Goal: Task Accomplishment & Management: Manage account settings

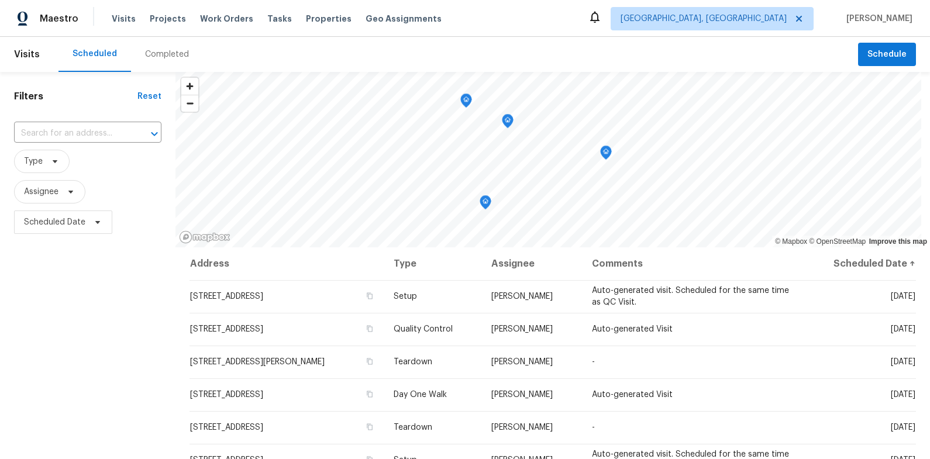
scroll to position [164, 0]
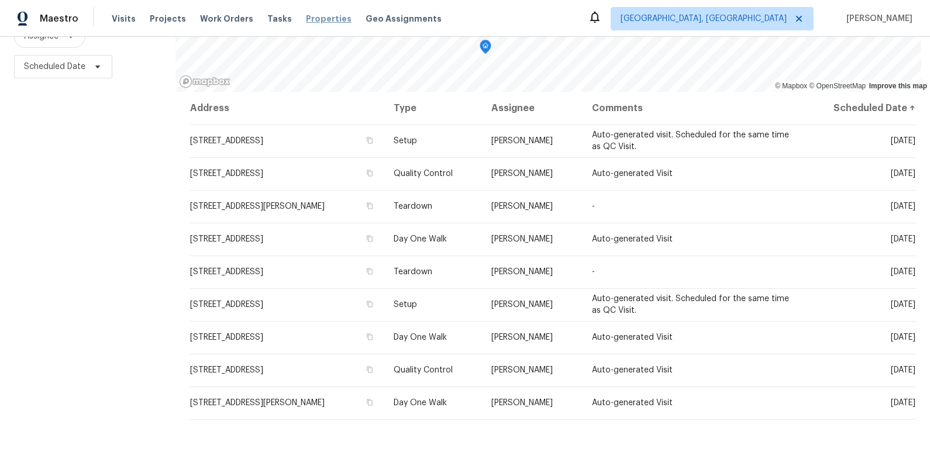
click at [306, 16] on span "Properties" at bounding box center [329, 19] width 46 height 12
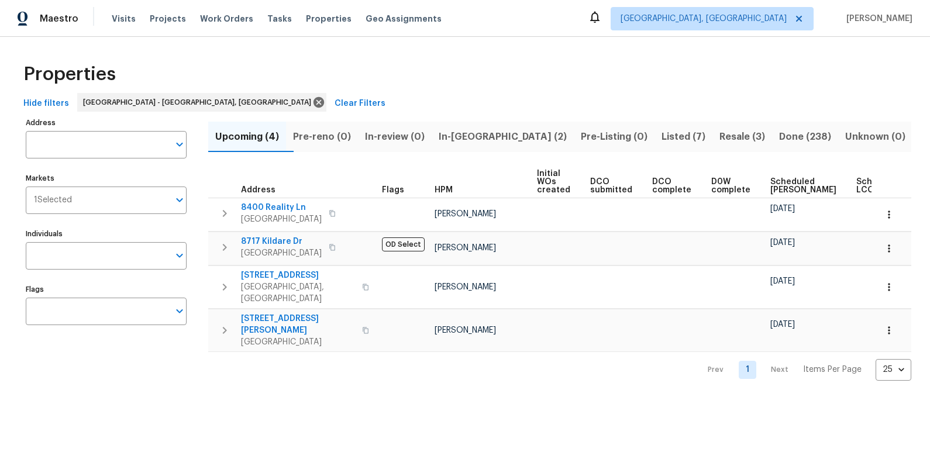
click at [484, 140] on span "In-[GEOGRAPHIC_DATA] (2)" at bounding box center [503, 137] width 128 height 16
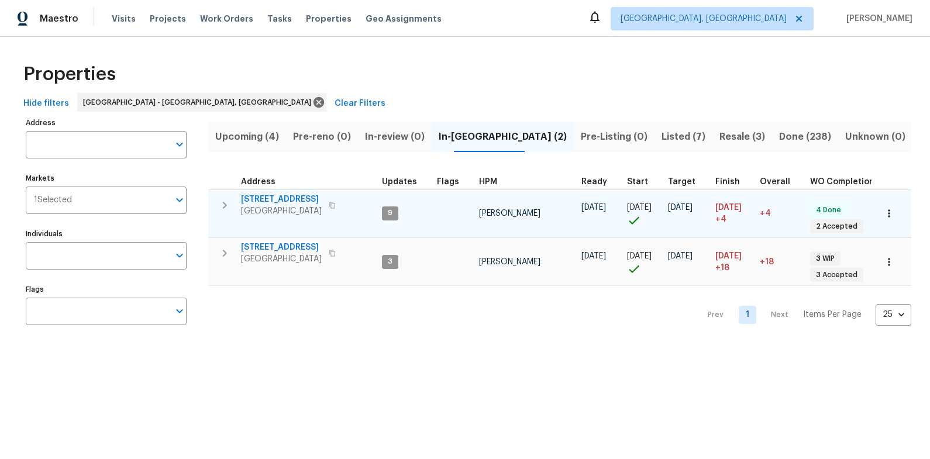
click at [283, 199] on span "[STREET_ADDRESS]" at bounding box center [281, 200] width 81 height 12
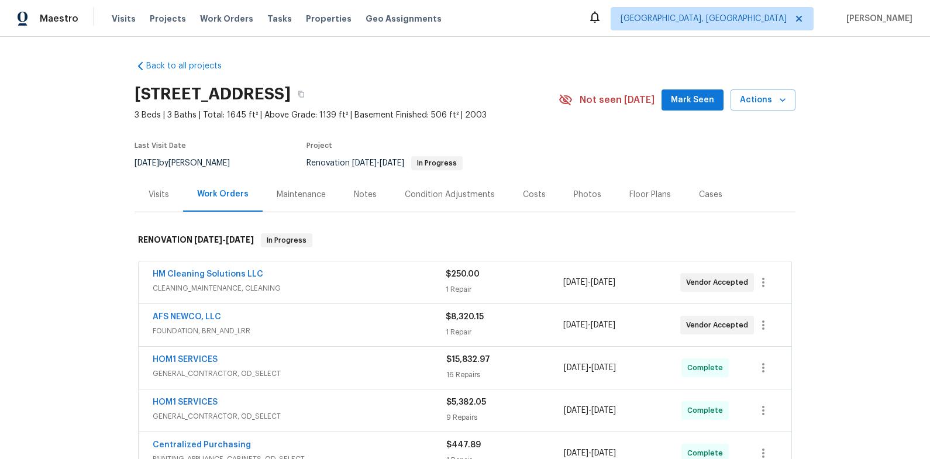
click at [760, 115] on div "7517 Barnbrook Ln, Knoxville, TN 37918 3 Beds | 3 Baths | Total: 1645 ft² | Abo…" at bounding box center [465, 100] width 661 height 42
click at [641, 46] on div "Back to all projects 7517 Barnbrook Ln, Knoxville, TN 37918 3 Beds | 3 Baths | …" at bounding box center [465, 248] width 930 height 422
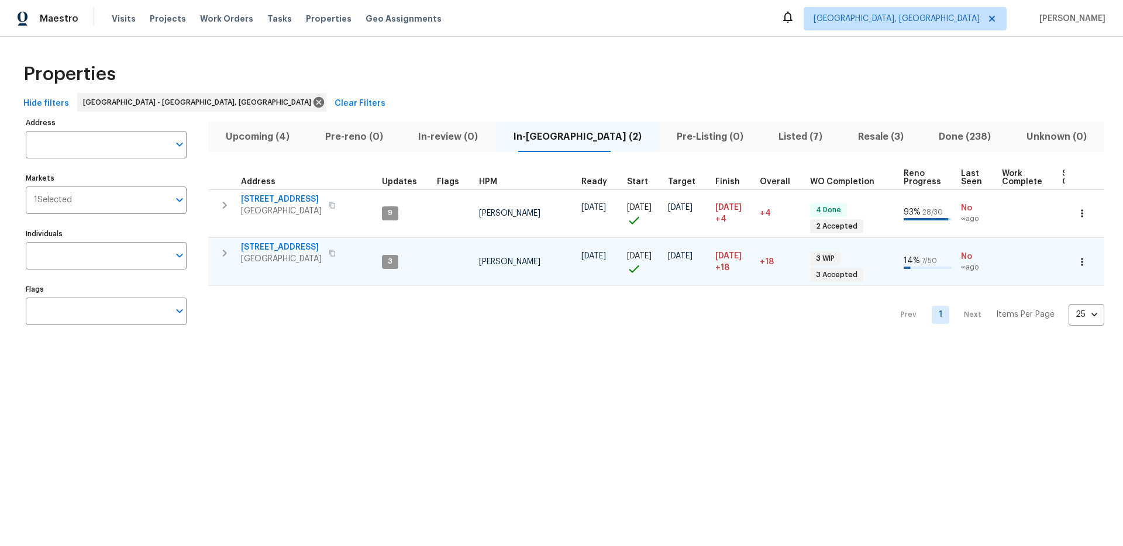
click at [293, 247] on span "1012 Kensington Blvd" at bounding box center [281, 248] width 81 height 12
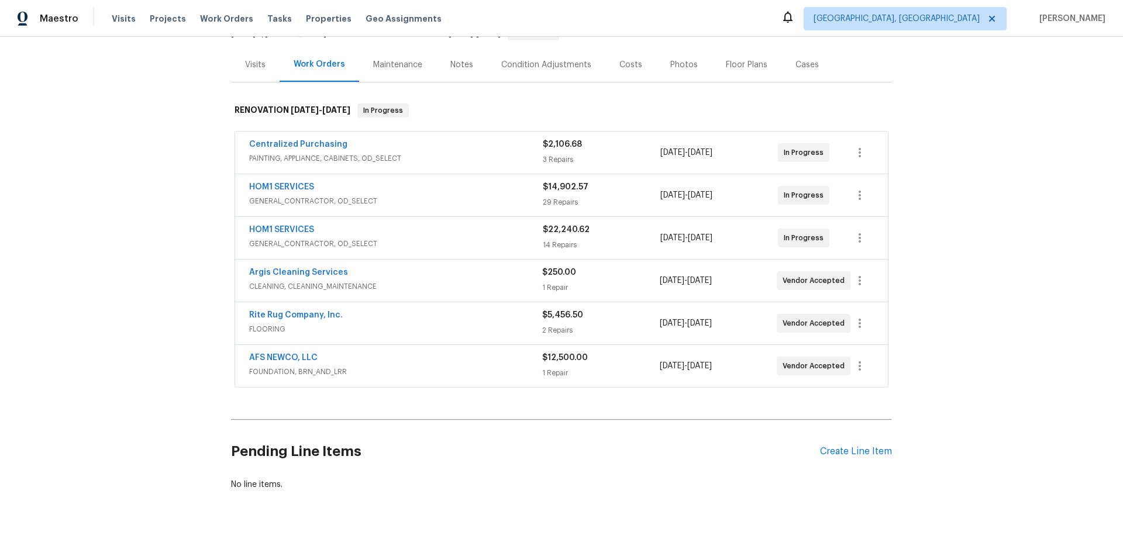
scroll to position [163, 0]
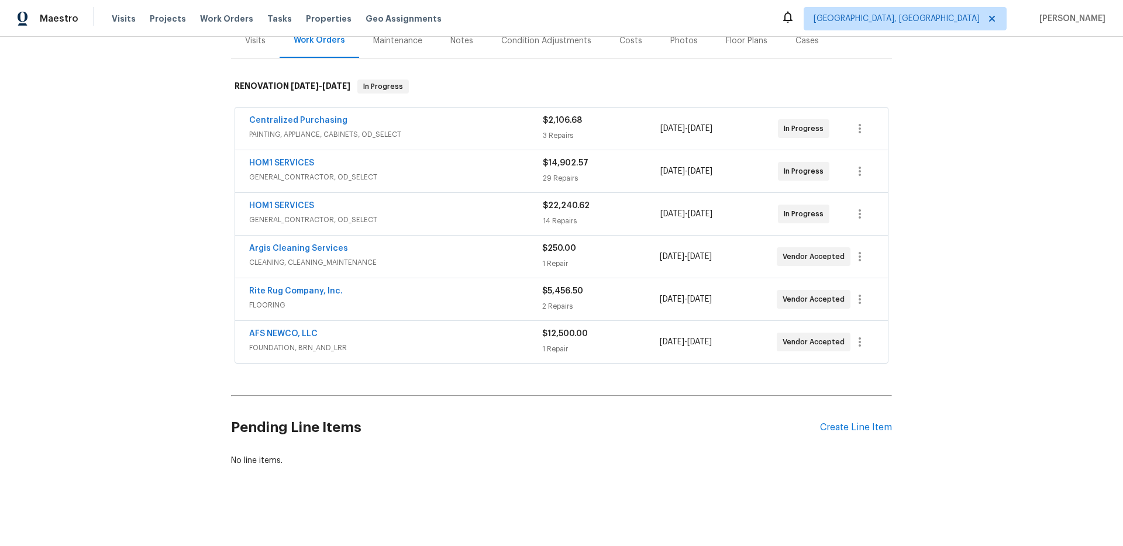
click at [493, 160] on div "HOM1 SERVICES" at bounding box center [396, 164] width 294 height 14
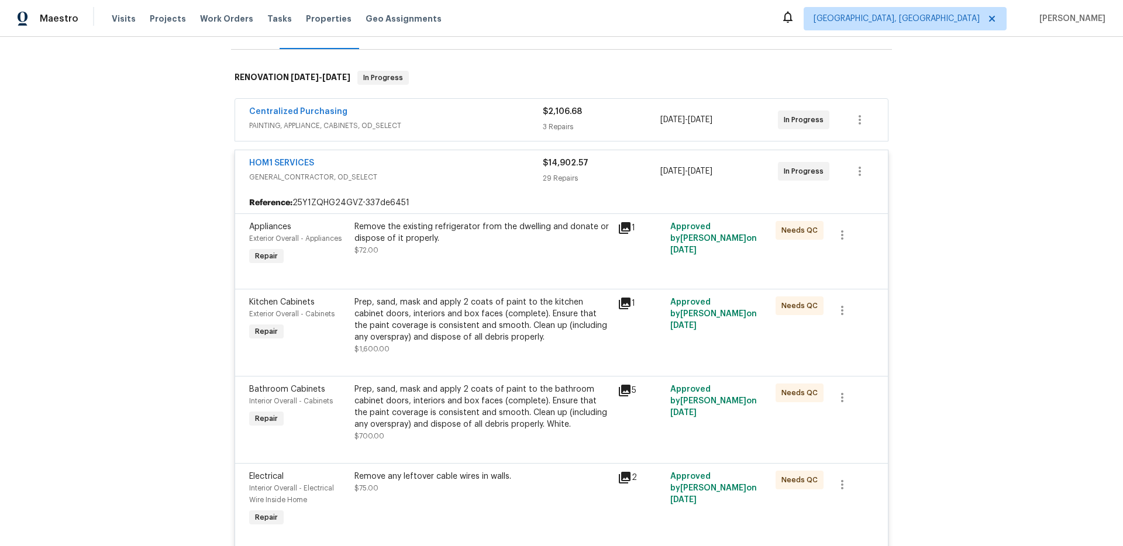
click at [492, 159] on div "HOM1 SERVICES" at bounding box center [396, 164] width 294 height 14
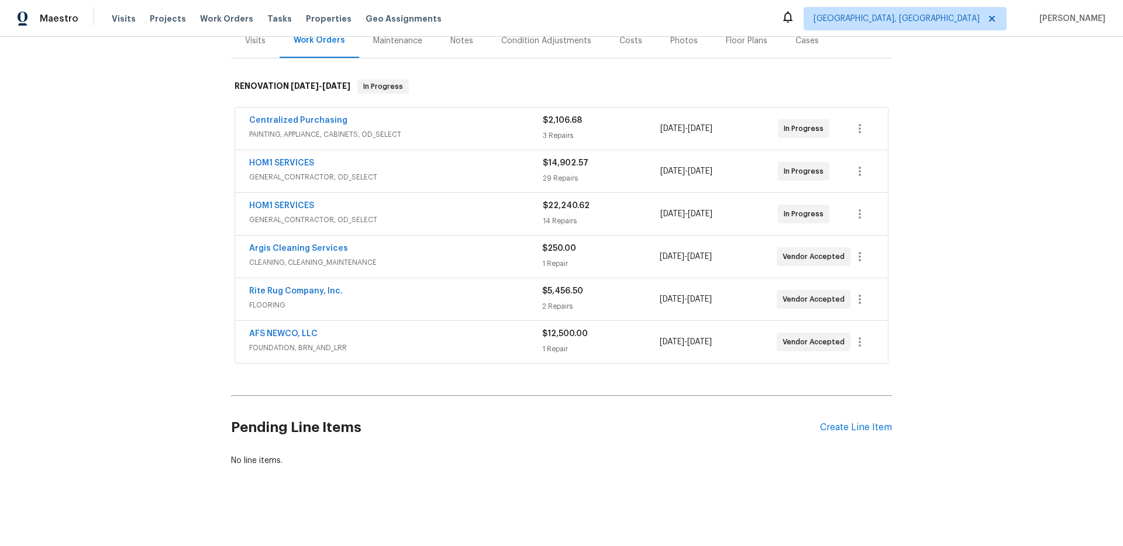
click at [497, 214] on span "GENERAL_CONTRACTOR, OD_SELECT" at bounding box center [396, 220] width 294 height 12
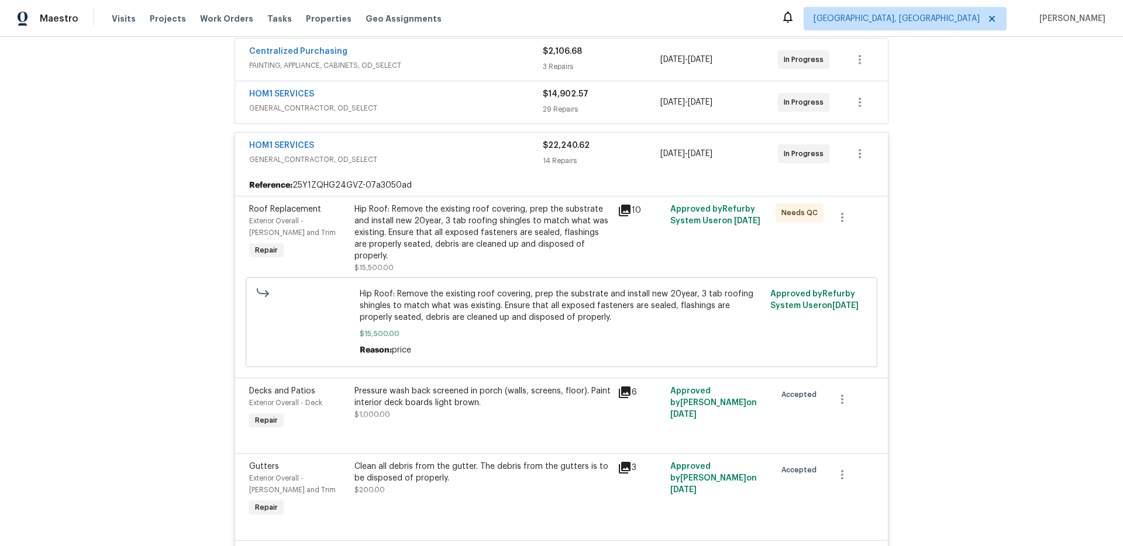
scroll to position [230, 0]
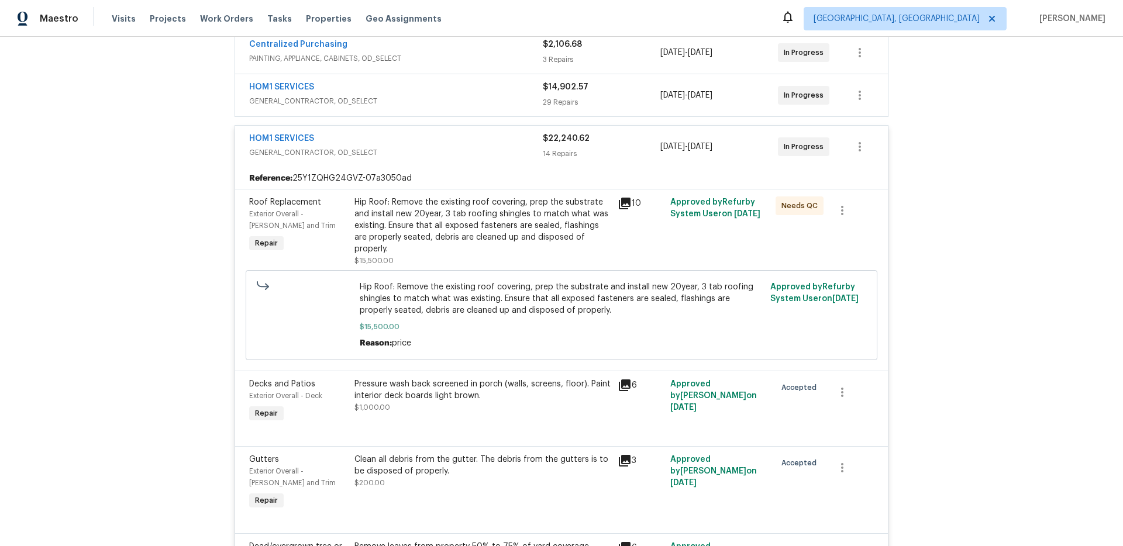
click at [490, 145] on div "HOM1 SERVICES" at bounding box center [396, 140] width 294 height 14
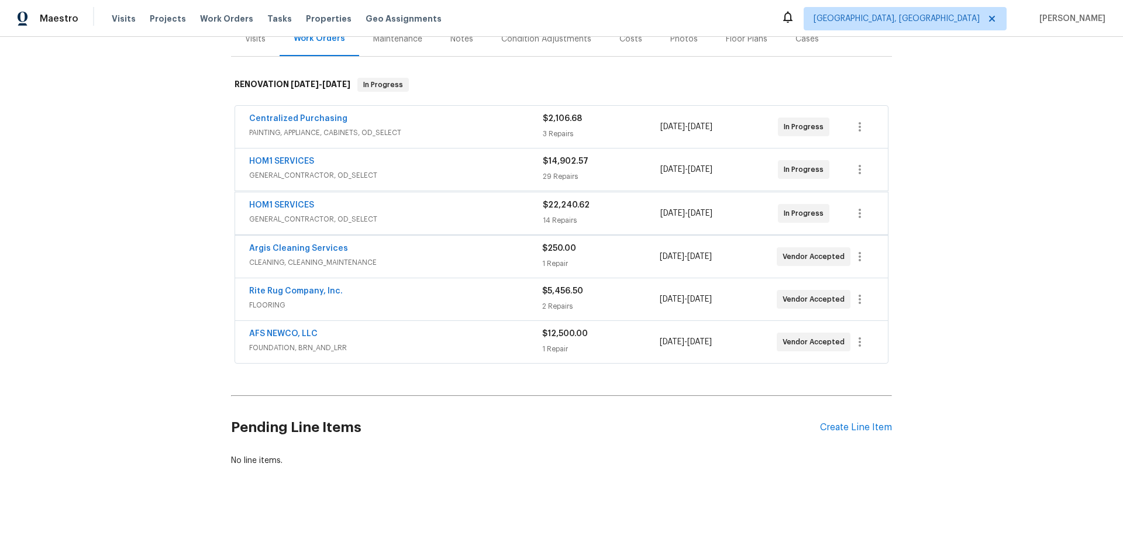
click at [477, 127] on span "PAINTING, APPLIANCE, CABINETS, OD_SELECT" at bounding box center [396, 133] width 294 height 12
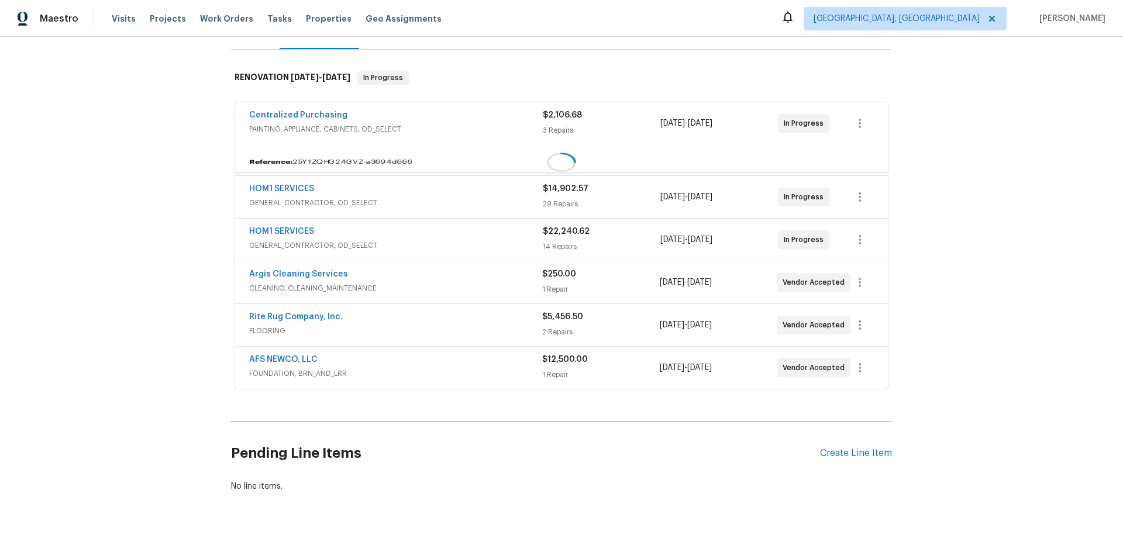
scroll to position [191, 0]
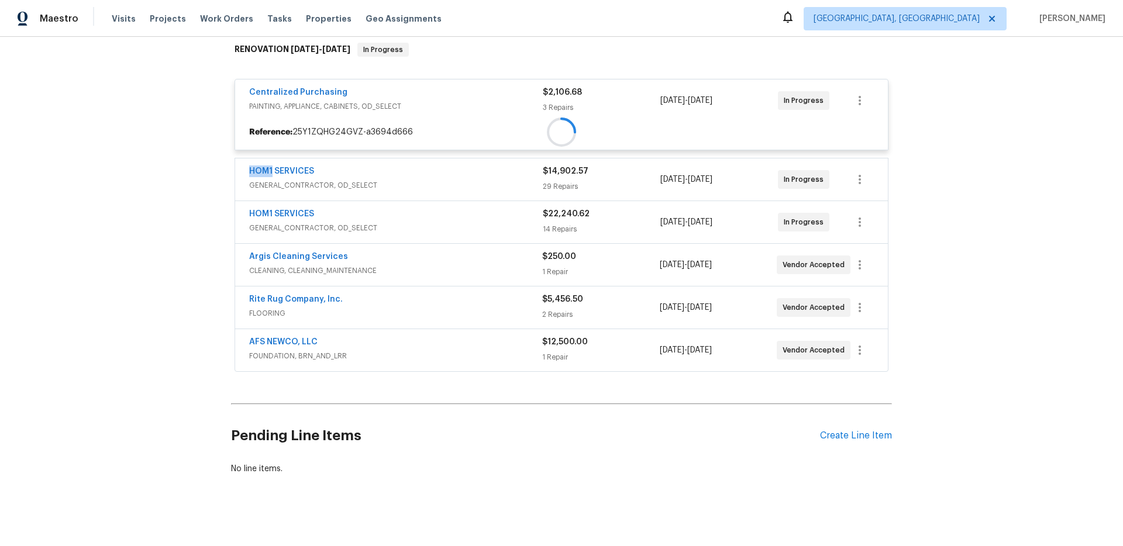
click at [477, 122] on div at bounding box center [561, 132] width 653 height 21
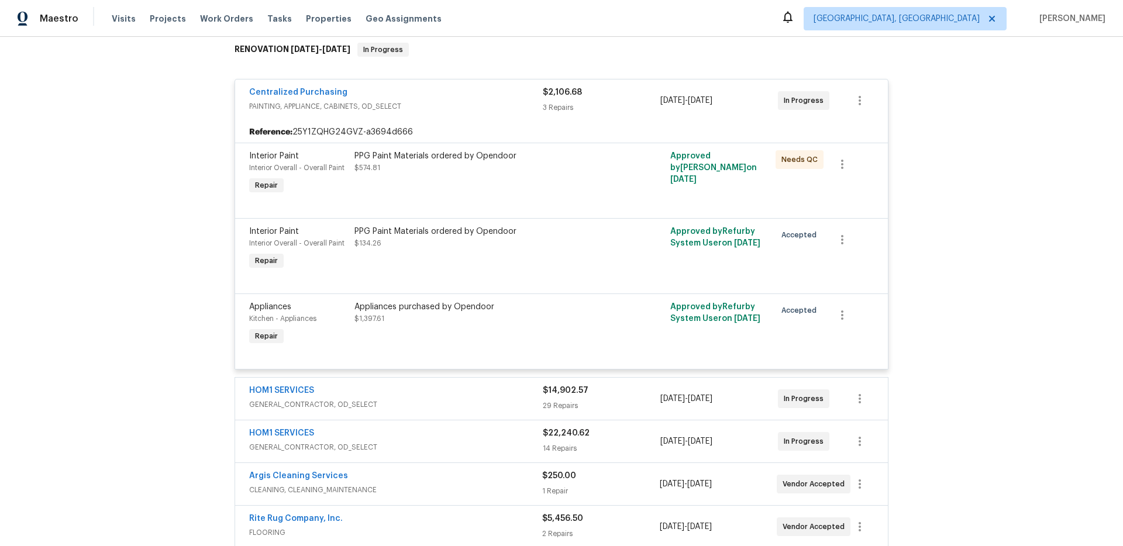
click at [476, 108] on span "PAINTING, APPLIANCE, CABINETS, OD_SELECT" at bounding box center [396, 107] width 294 height 12
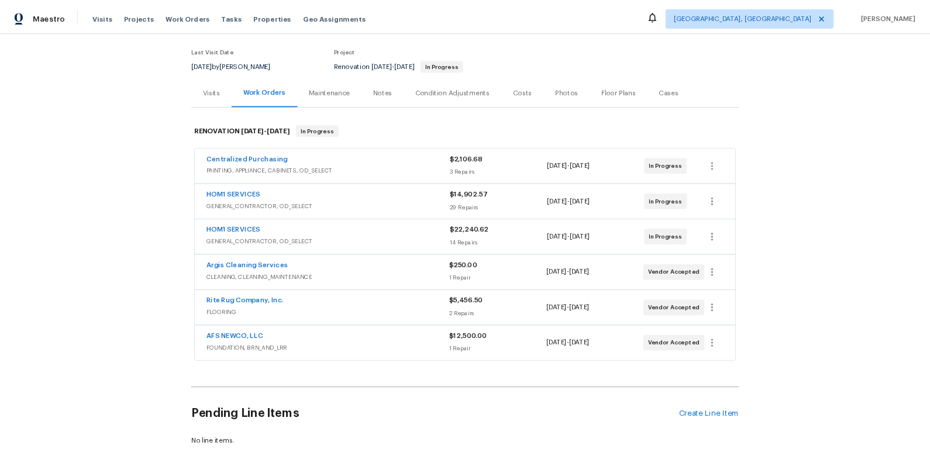
scroll to position [0, 0]
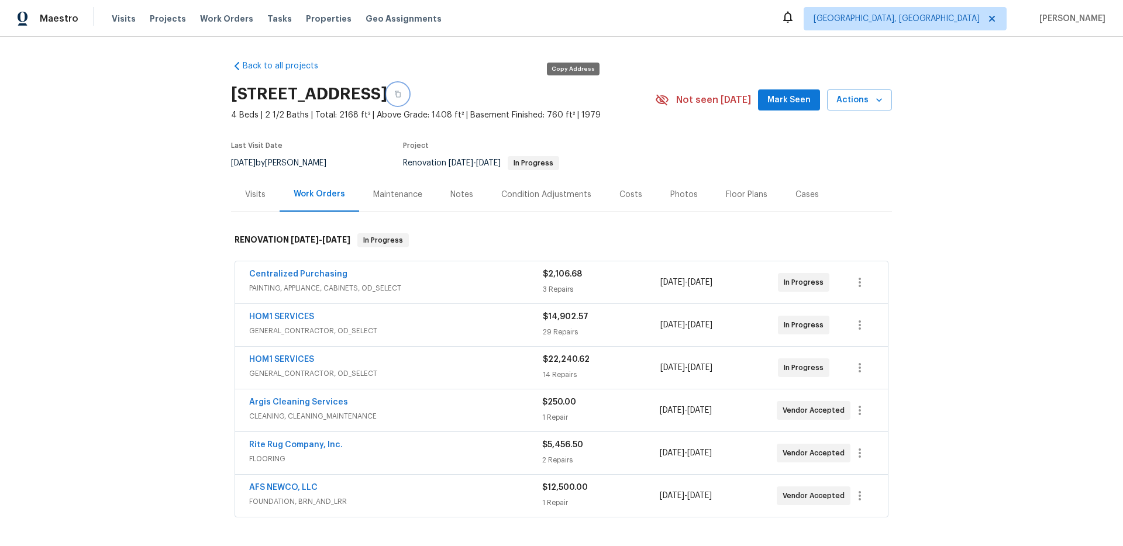
click at [408, 99] on button "button" at bounding box center [397, 94] width 21 height 21
click at [620, 190] on div "Costs" at bounding box center [631, 195] width 23 height 12
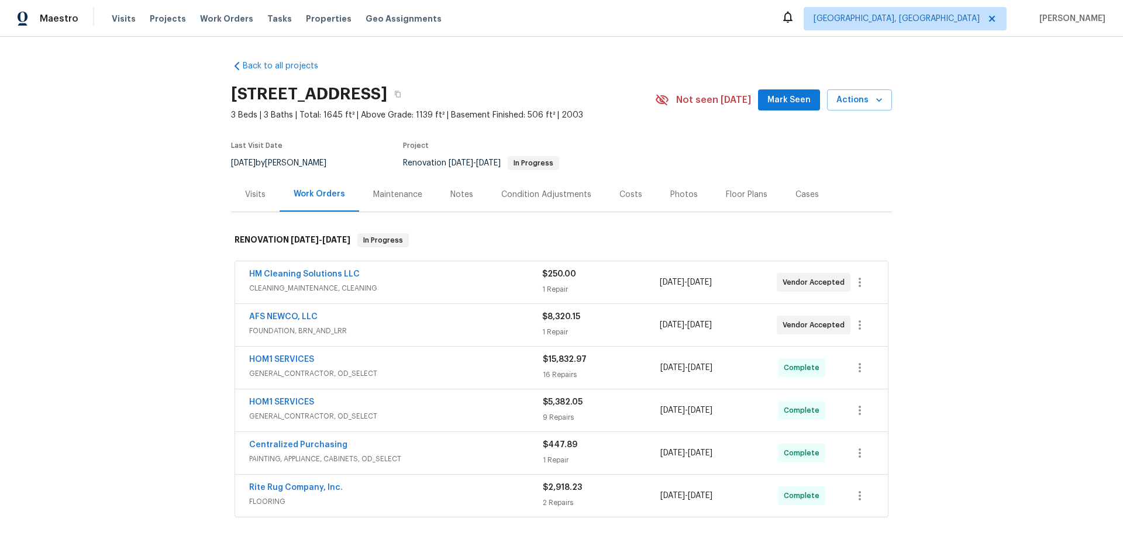
click at [620, 196] on div "Costs" at bounding box center [631, 195] width 23 height 12
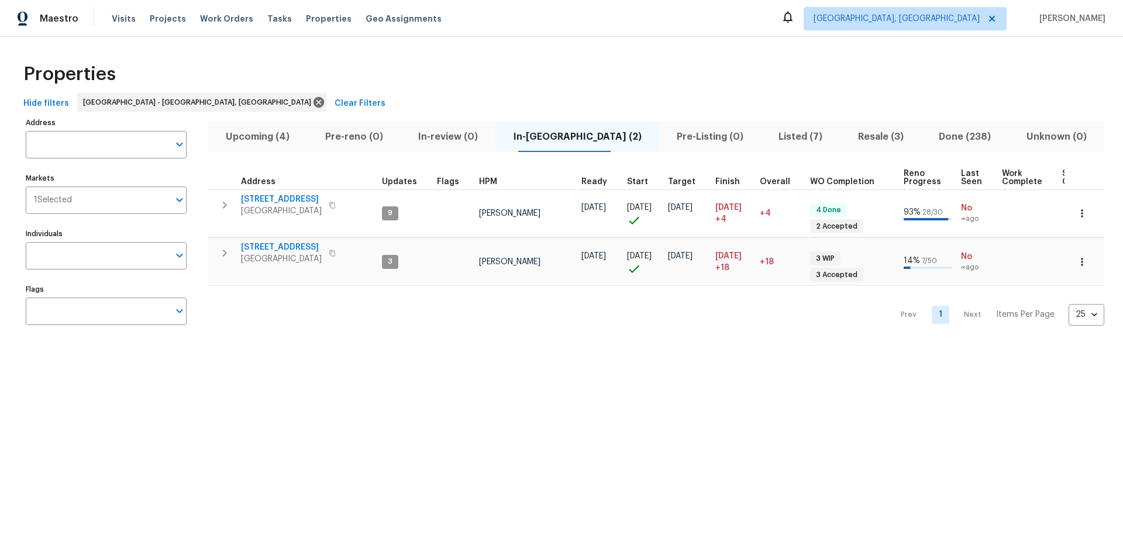
click at [768, 139] on span "Listed (7)" at bounding box center [800, 137] width 65 height 16
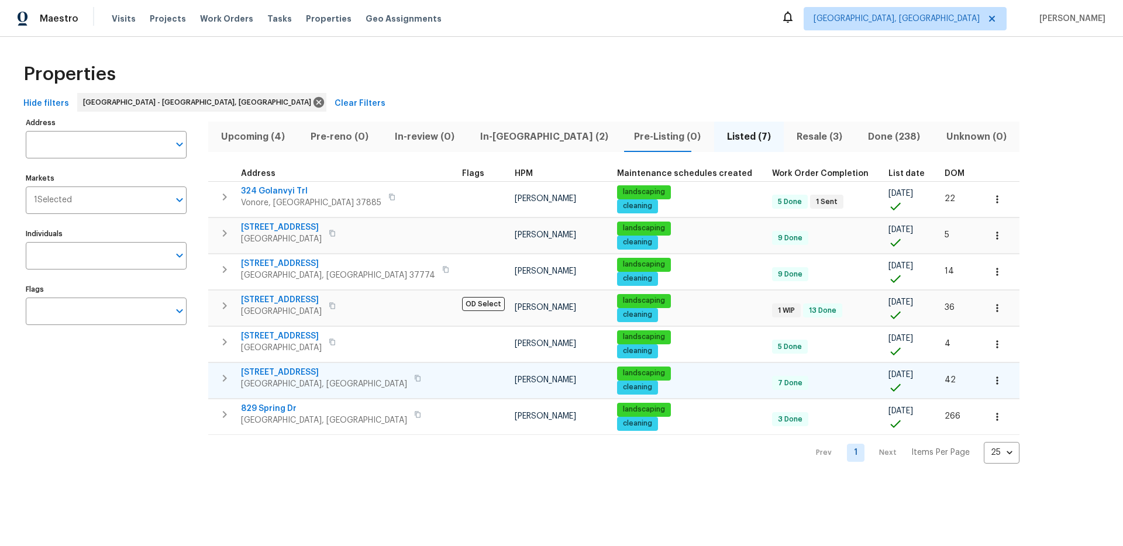
click at [293, 371] on span "[STREET_ADDRESS]" at bounding box center [324, 373] width 166 height 12
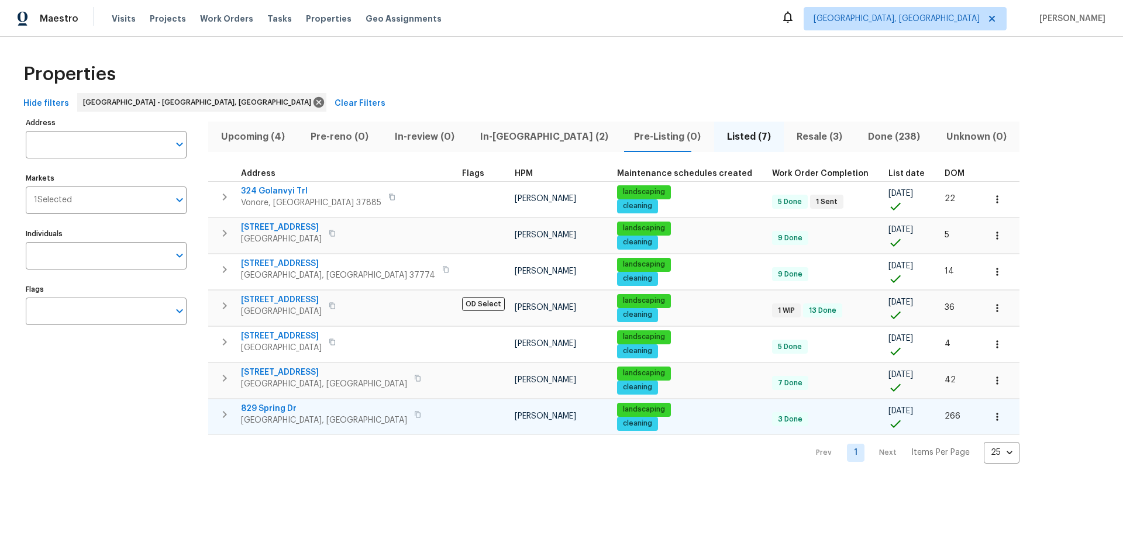
click at [274, 408] on span "829 Spring Dr" at bounding box center [324, 409] width 166 height 12
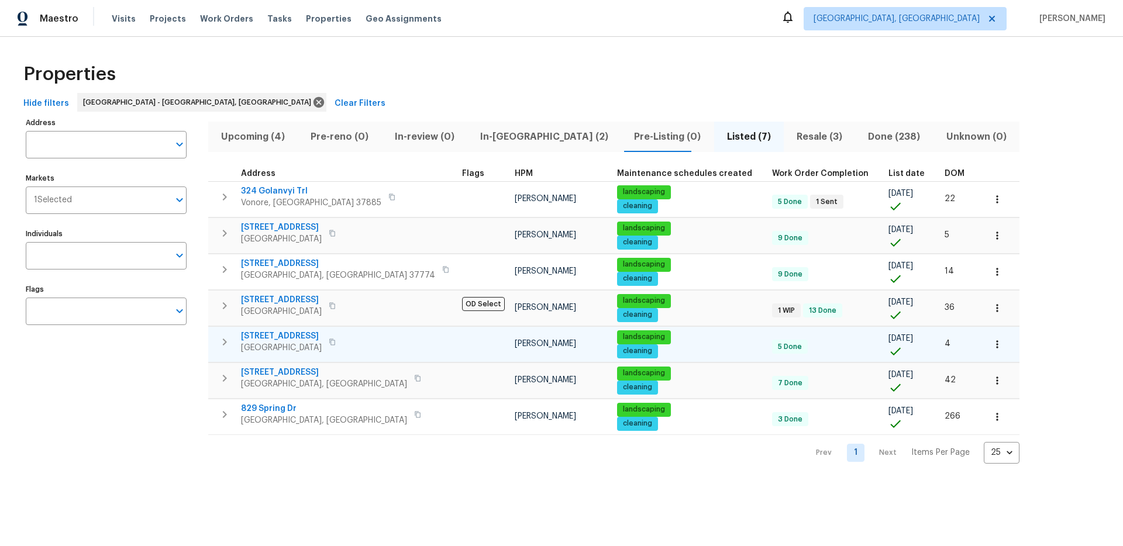
click at [287, 333] on span "[STREET_ADDRESS]" at bounding box center [281, 337] width 81 height 12
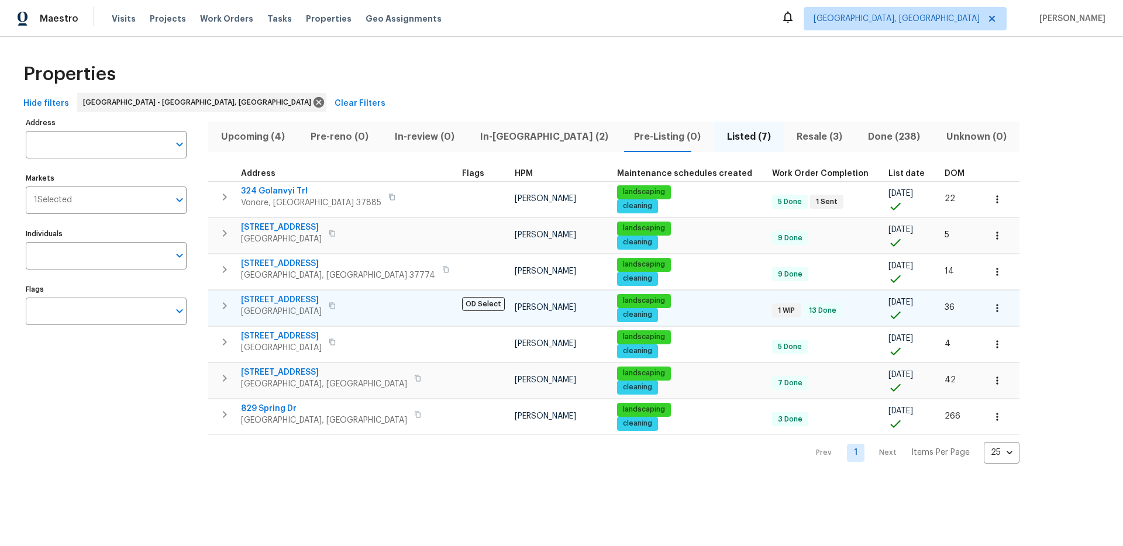
click at [283, 296] on span "[STREET_ADDRESS]" at bounding box center [281, 300] width 81 height 12
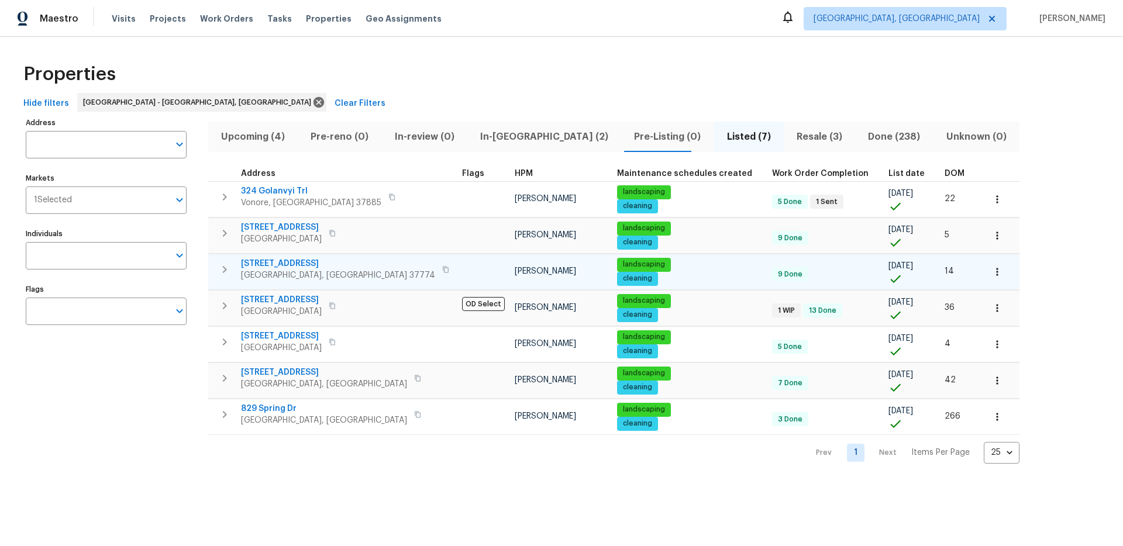
click at [282, 262] on span "[STREET_ADDRESS]" at bounding box center [338, 264] width 194 height 12
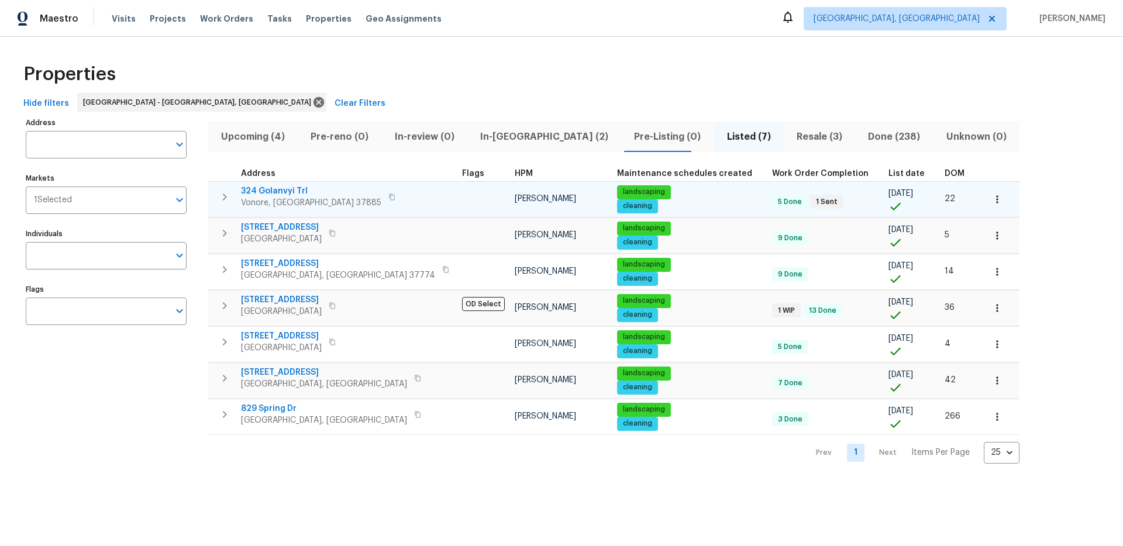
click at [274, 196] on span "324 Golanvyi Trl" at bounding box center [311, 191] width 140 height 12
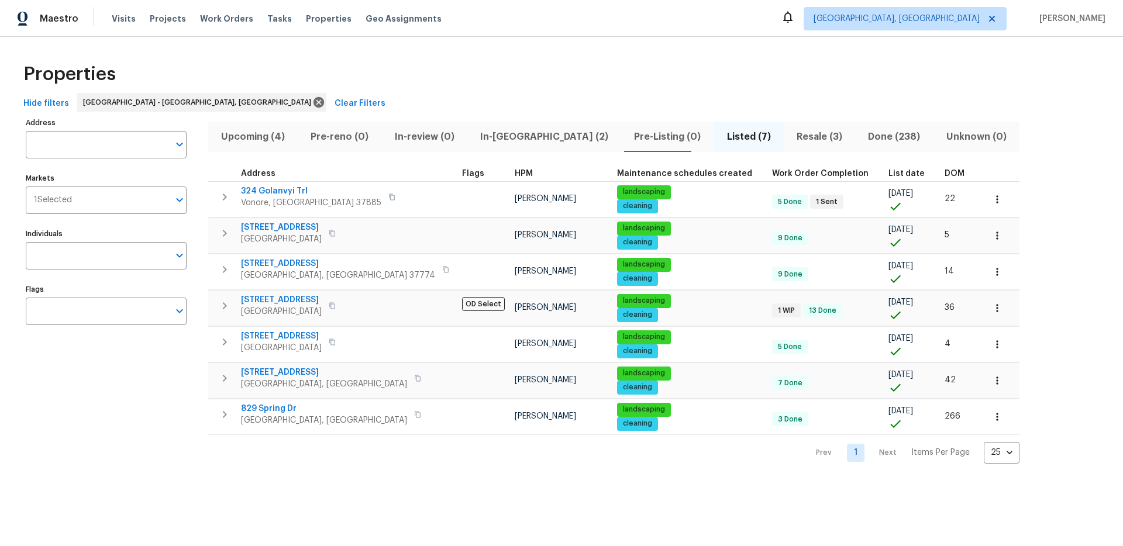
click at [501, 139] on span "In-reno (2)" at bounding box center [545, 137] width 140 height 16
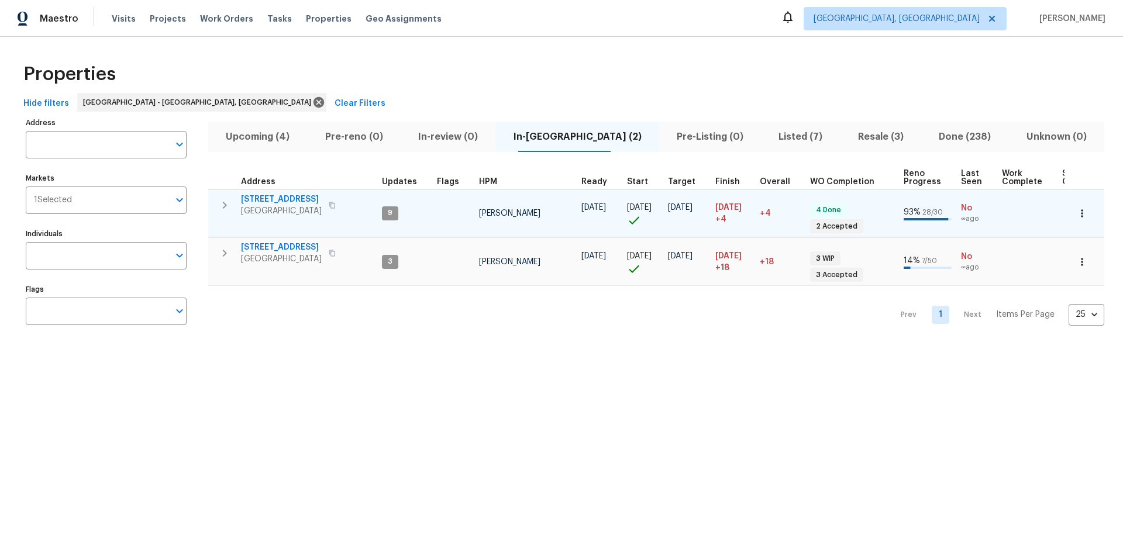
click at [296, 197] on span "7517 Barnbrook Ln" at bounding box center [281, 200] width 81 height 12
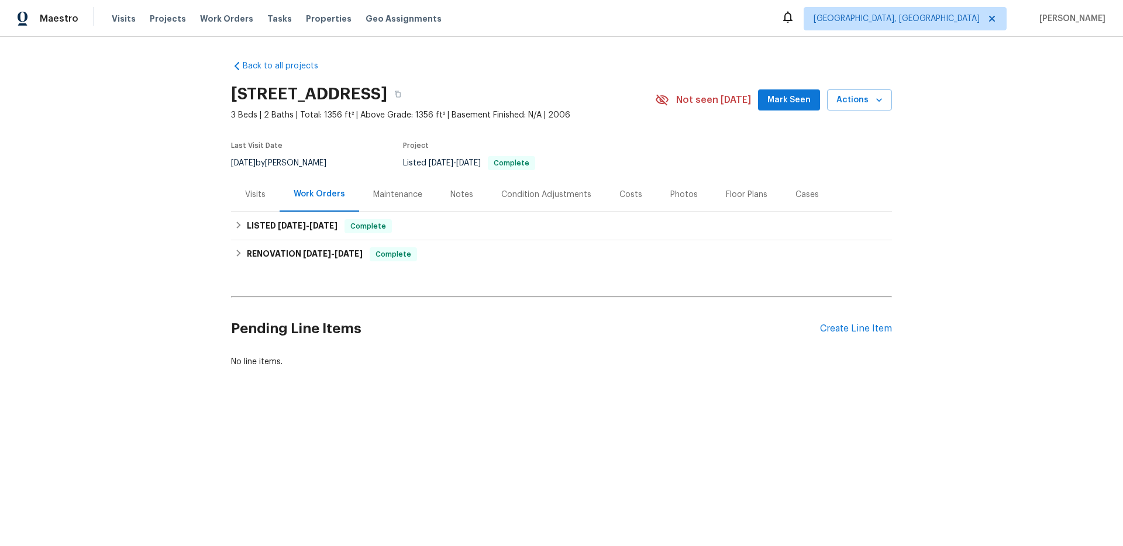
click at [258, 198] on div "Visits" at bounding box center [255, 195] width 20 height 12
click at [252, 202] on div "Visits" at bounding box center [255, 194] width 49 height 35
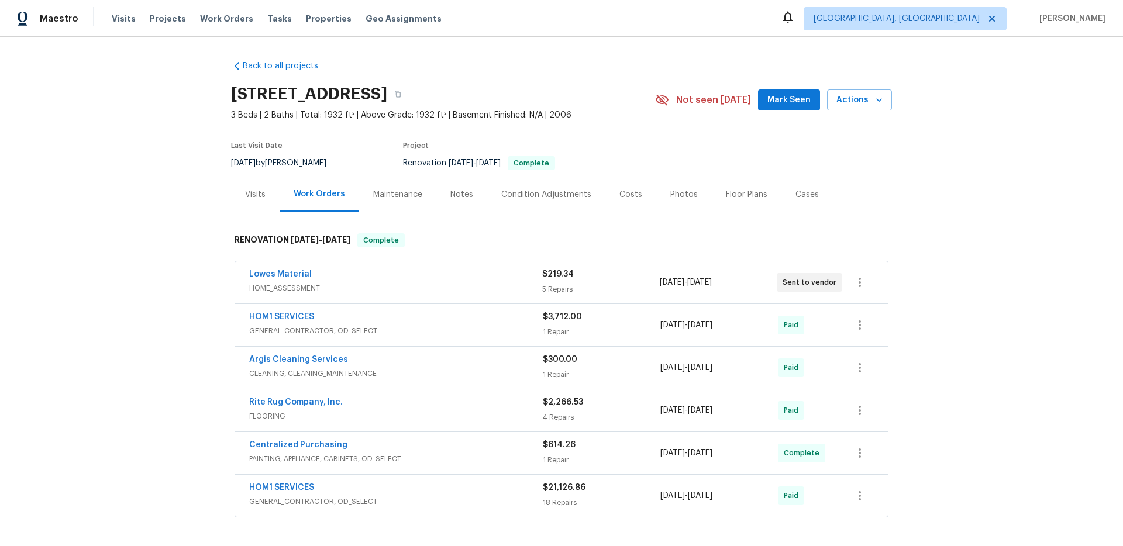
click at [245, 200] on div "Visits" at bounding box center [255, 195] width 20 height 12
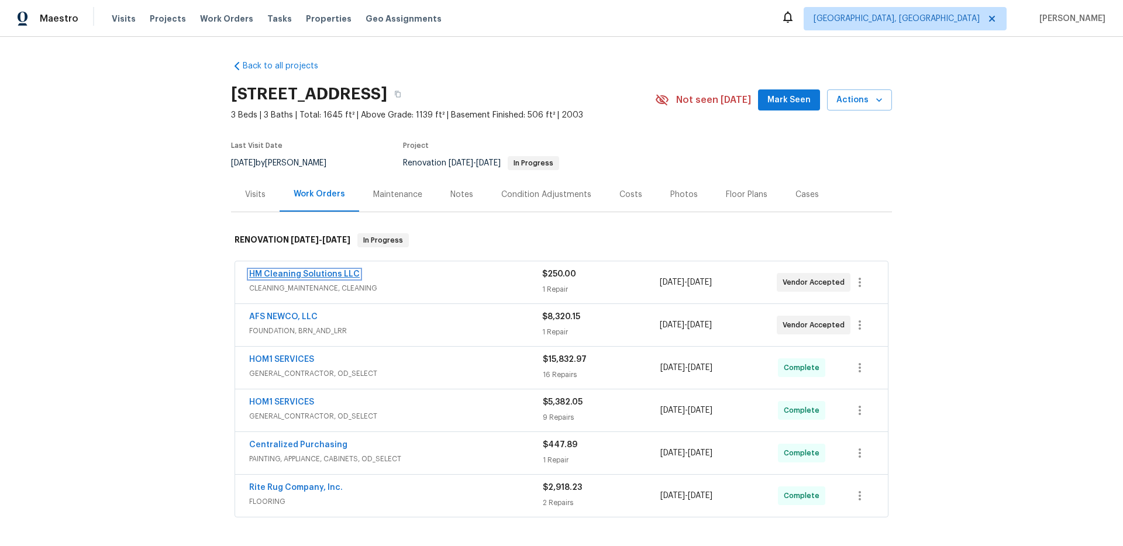
click at [335, 274] on link "HM Cleaning Solutions LLC" at bounding box center [304, 274] width 111 height 8
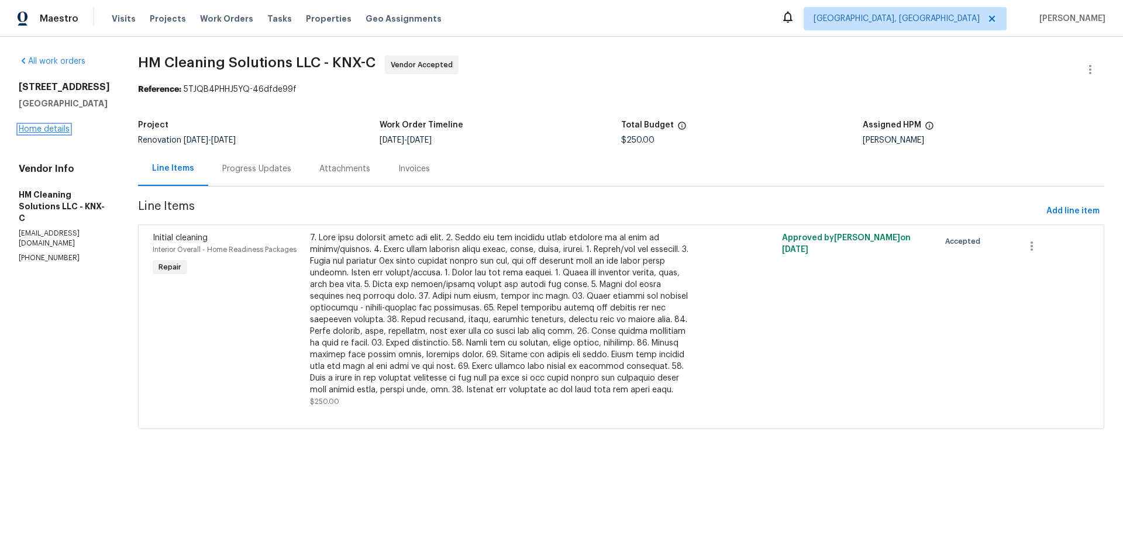
click at [61, 128] on link "Home details" at bounding box center [44, 129] width 51 height 8
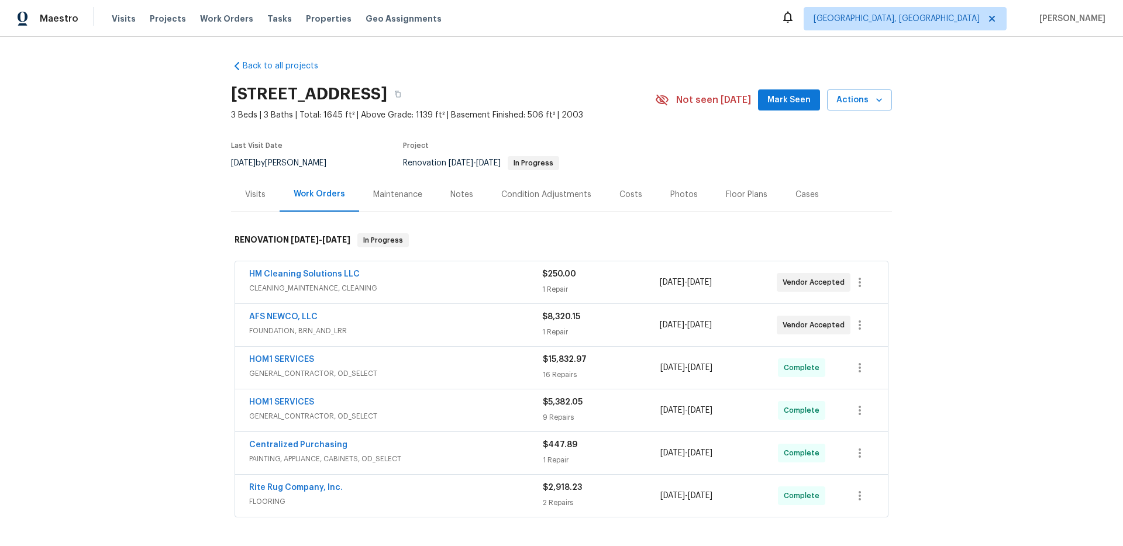
click at [466, 194] on div "Notes" at bounding box center [462, 195] width 23 height 12
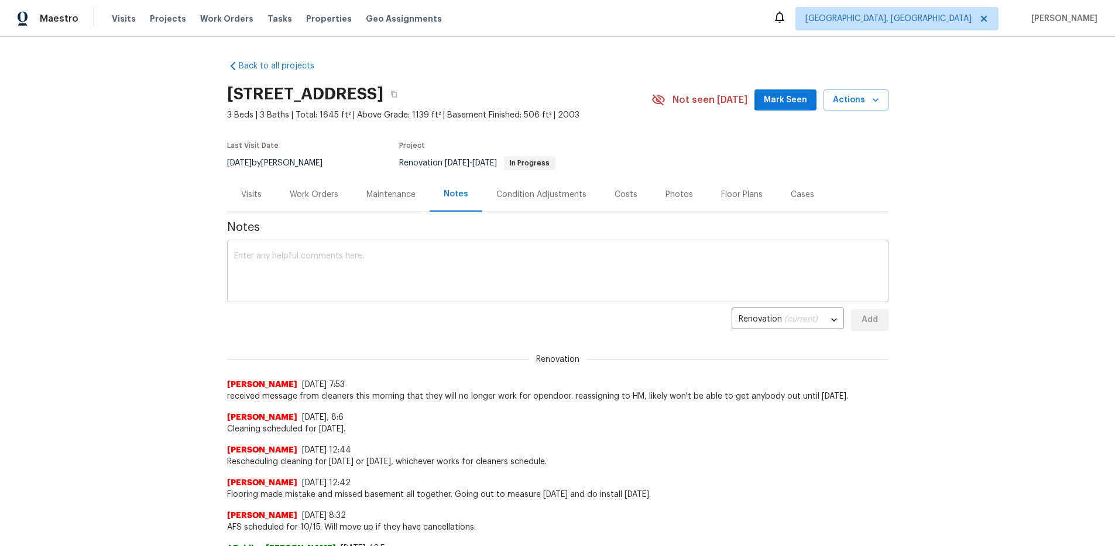
click at [475, 257] on textarea at bounding box center [557, 272] width 647 height 41
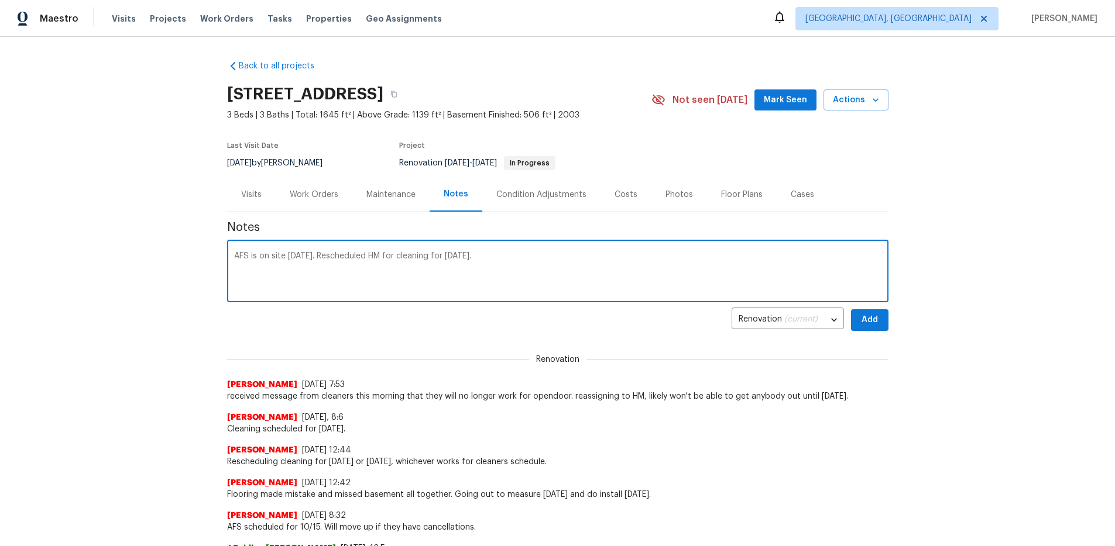
type textarea "AFS is on site [DATE]. Rescheduled HM for cleaning for [DATE]."
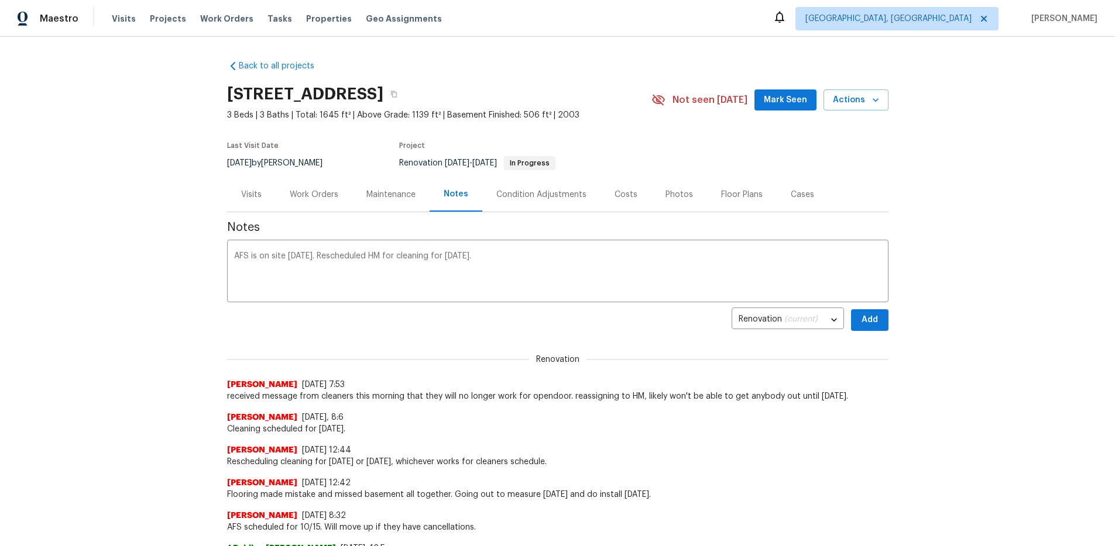
click at [858, 311] on button "Add" at bounding box center [869, 321] width 37 height 22
